Goal: Find specific page/section: Find specific page/section

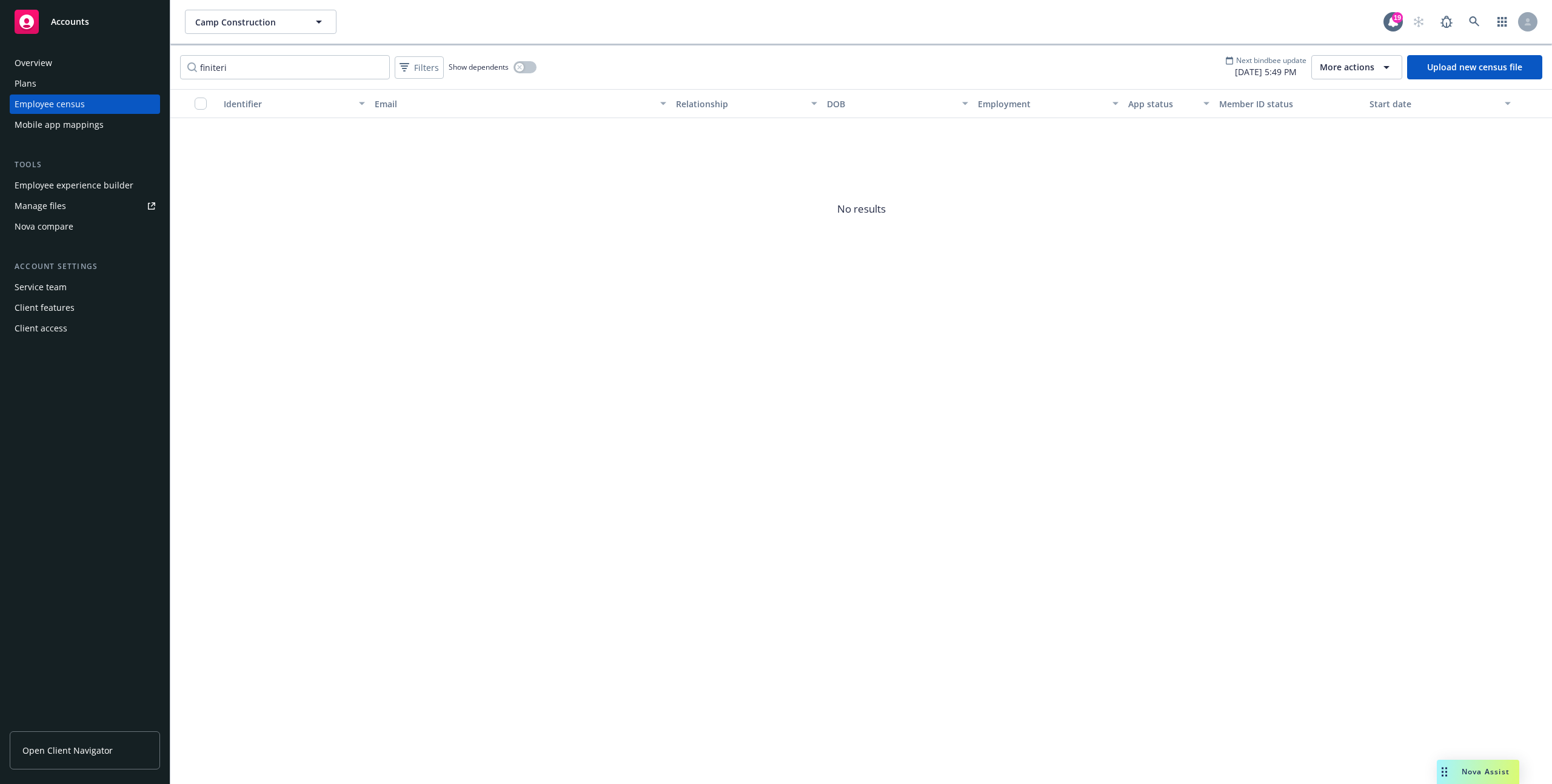
click at [68, 117] on div "Mobile app mappings" at bounding box center [59, 125] width 89 height 20
